Goal: Task Accomplishment & Management: Use online tool/utility

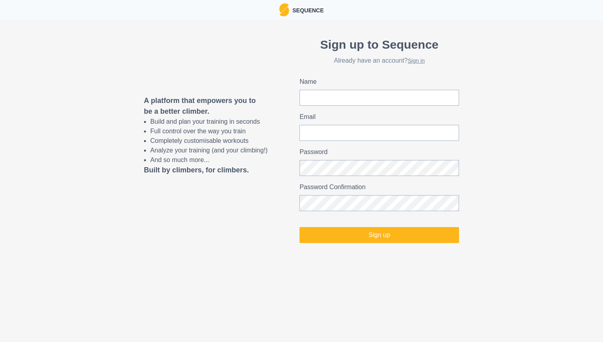
click at [423, 57] on h2 "Already have an account? Sign in" at bounding box center [378, 61] width 159 height 8
click at [421, 60] on link "Sign in" at bounding box center [415, 60] width 17 height 6
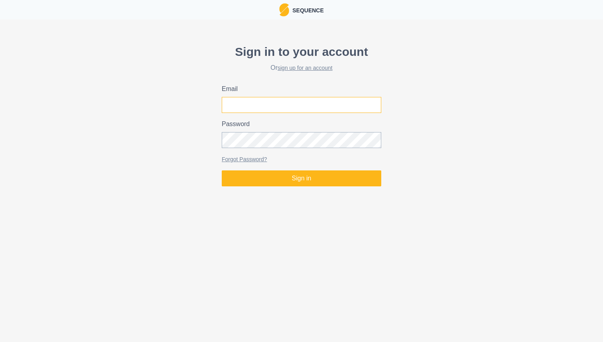
click at [320, 104] on input "Email" at bounding box center [301, 105] width 159 height 16
click at [0, 189] on com-1password-button at bounding box center [0, 189] width 0 height 0
type input "[PERSON_NAME][EMAIL_ADDRESS][DOMAIN_NAME]"
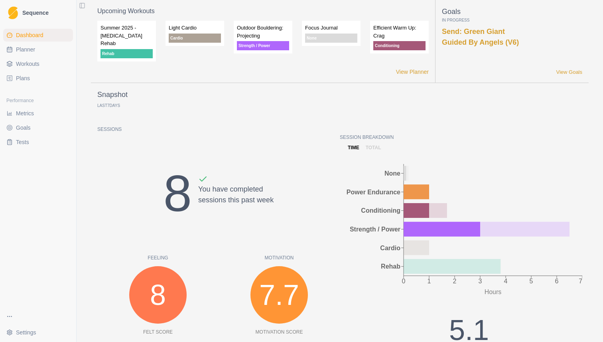
click at [29, 51] on span "Planner" at bounding box center [25, 49] width 19 height 8
select select "month"
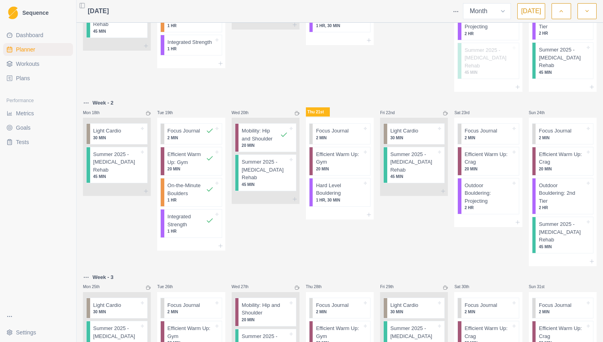
scroll to position [313, 0]
click at [339, 167] on p "20 MIN" at bounding box center [339, 170] width 46 height 6
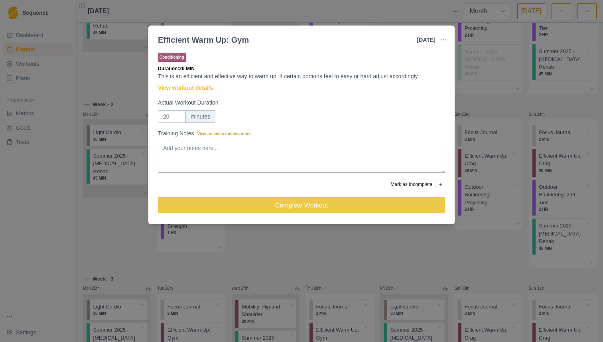
click at [499, 75] on div "Efficient Warm Up: Gym [DATE] Link To Goal View Workout Metrics Edit Original W…" at bounding box center [301, 171] width 603 height 342
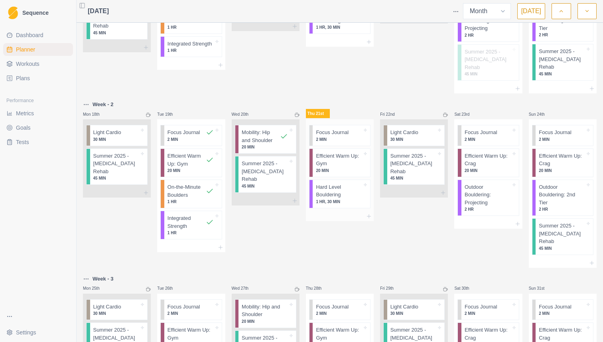
click at [343, 136] on p "2 MIN" at bounding box center [339, 139] width 46 height 6
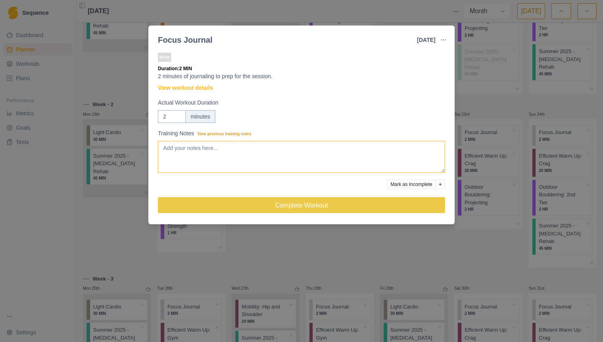
click at [260, 151] on textarea "Training Notes View previous training notes" at bounding box center [301, 157] width 287 height 32
click at [282, 122] on div "2 minutes" at bounding box center [301, 116] width 287 height 13
click at [228, 144] on textarea "Training Notes View previous training notes" at bounding box center [301, 157] width 287 height 32
click at [340, 168] on textarea "Ready to climb after a day of work - usual distractions: - house hold tasks - k…" at bounding box center [301, 157] width 287 height 32
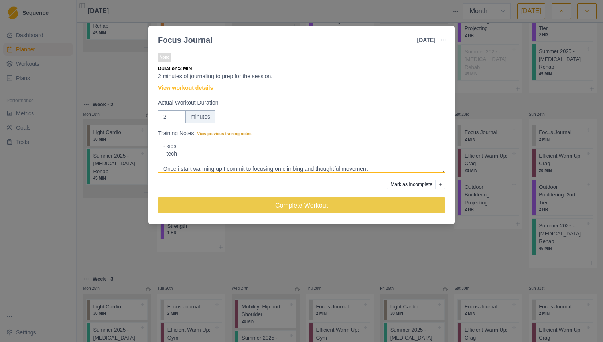
click at [376, 166] on textarea "Ready to climb after a day of work - usual distractions: - house hold tasks - k…" at bounding box center [301, 157] width 287 height 32
click at [391, 166] on textarea "Ready to climb after a day of work - usual distractions: - house hold tasks - k…" at bounding box center [301, 157] width 287 height 32
click at [204, 91] on link "View workout details" at bounding box center [185, 88] width 55 height 8
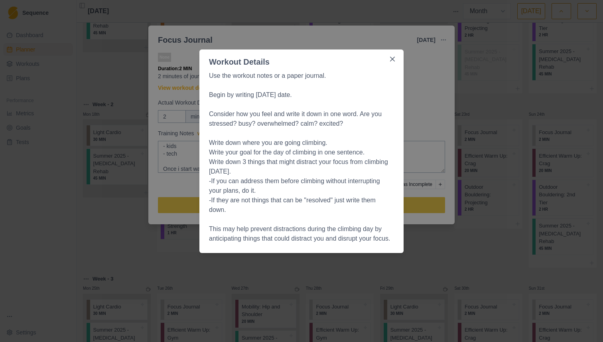
click at [431, 102] on div "Workout Details Use the workout notes or a paper journal. Begin by writing [DAT…" at bounding box center [301, 171] width 603 height 342
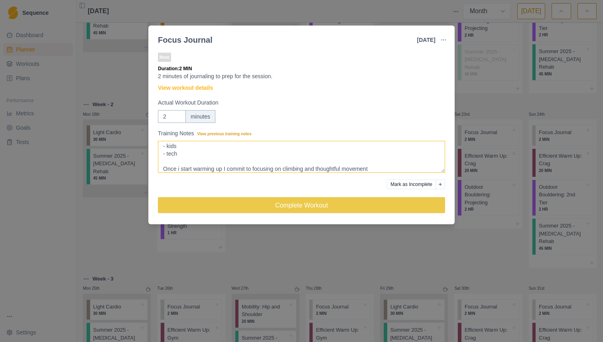
click at [407, 163] on textarea "Ready to climb after a day of work - usual distractions: - house hold tasks - k…" at bounding box center [301, 157] width 287 height 32
click at [402, 168] on textarea "Ready to climb after a day of work - usual distractions: - house hold tasks - k…" at bounding box center [301, 157] width 287 height 32
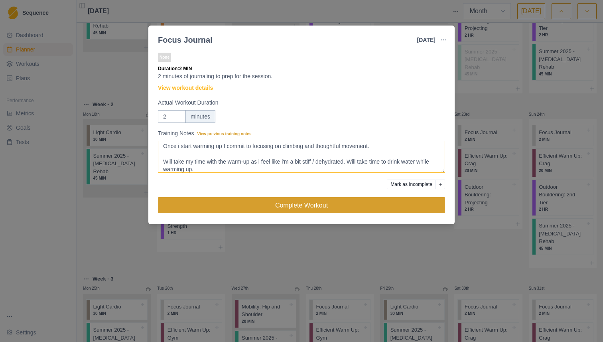
type textarea "Ready to climb after a day of work - usual distractions: - house hold tasks - k…"
click at [370, 205] on button "Complete Workout" at bounding box center [301, 205] width 287 height 16
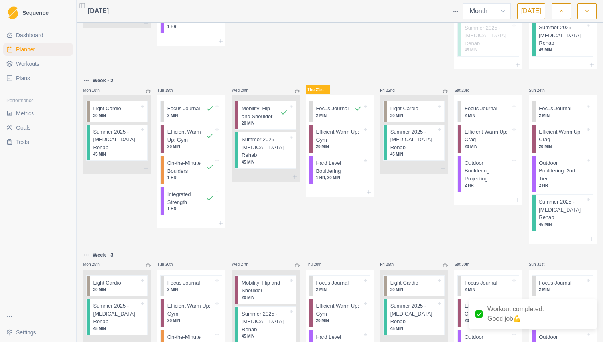
scroll to position [338, 0]
click at [356, 126] on p "Efficient Warm Up: Gym" at bounding box center [339, 134] width 46 height 16
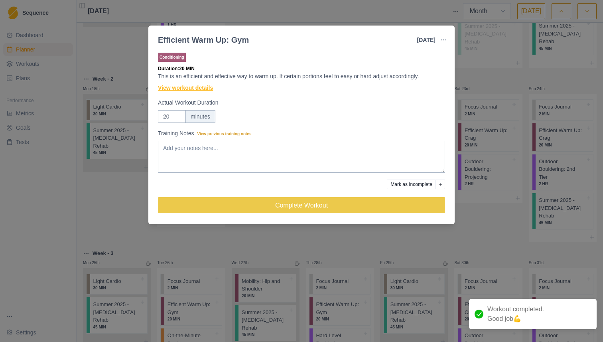
click at [202, 89] on link "View workout details" at bounding box center [185, 88] width 55 height 8
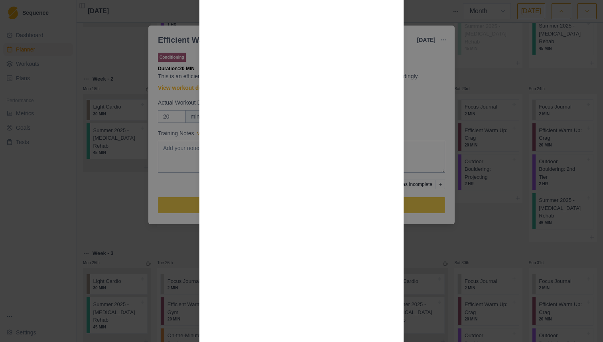
scroll to position [2, 0]
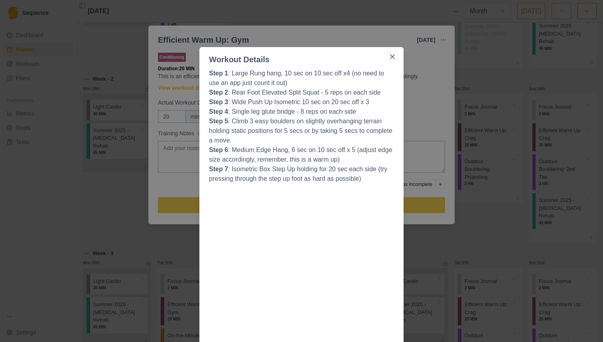
click at [430, 76] on div "Workout Details Step 1 : Large Rung hang, 10 sec on 10 sec off x4 (no need to u…" at bounding box center [301, 171] width 603 height 342
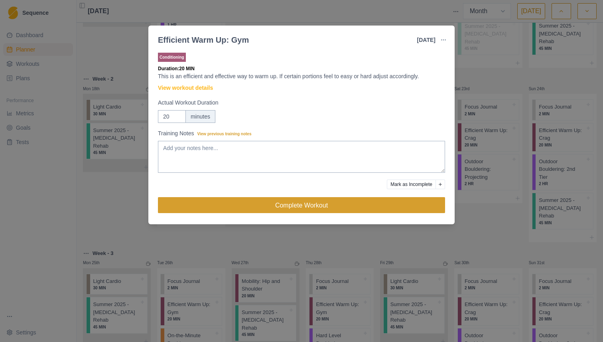
click at [322, 205] on button "Complete Workout" at bounding box center [301, 205] width 287 height 16
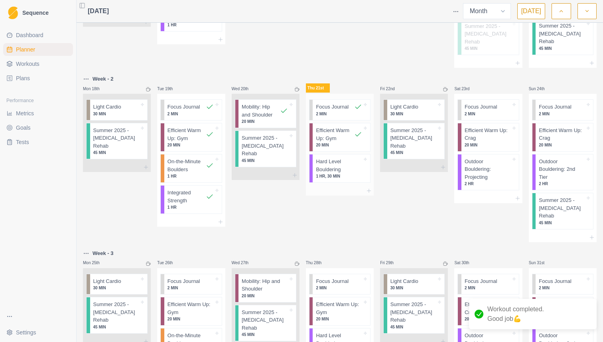
click at [332, 157] on p "Hard Level Bouldering" at bounding box center [339, 165] width 46 height 16
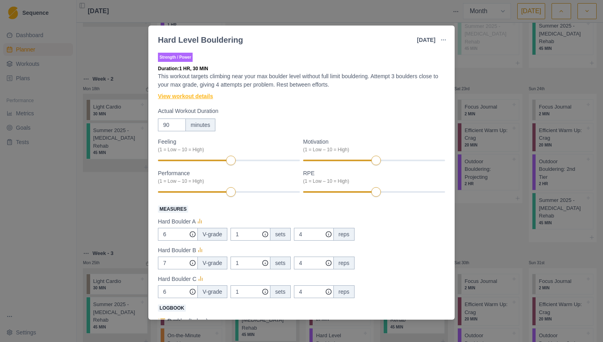
click at [210, 95] on link "View workout details" at bounding box center [185, 96] width 55 height 8
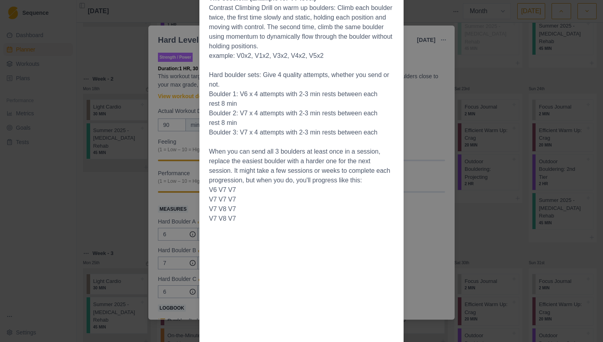
scroll to position [269, 0]
